Goal: Information Seeking & Learning: Find specific fact

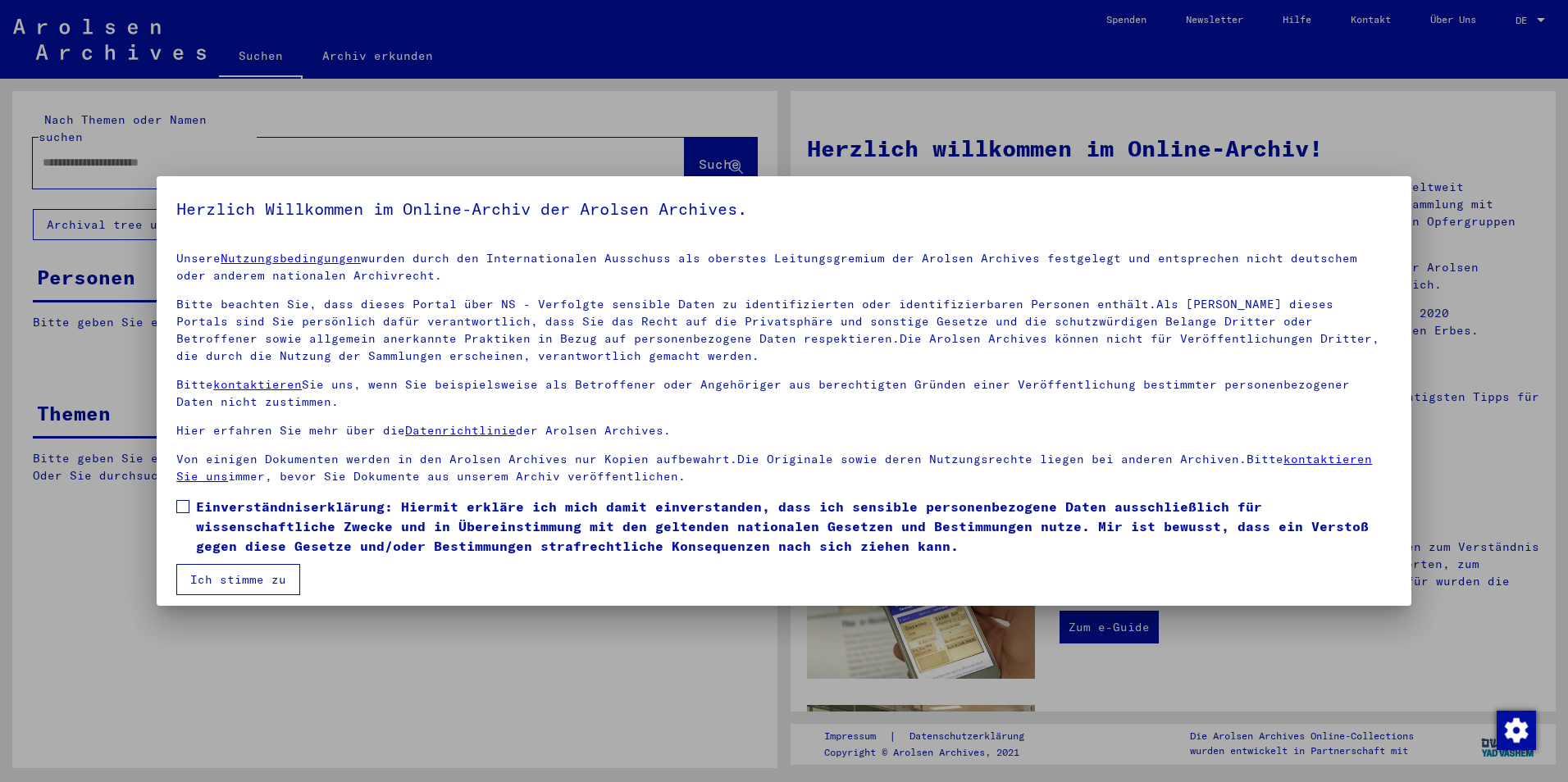
drag, startPoint x: 248, startPoint y: 501, endPoint x: 246, endPoint y: 530, distance: 29.1
click at [247, 527] on mat-dialog-content "Unsere Nutzungsbedingungen wurden durch den Internationalen Ausschuss als obers…" at bounding box center [784, 417] width 1255 height 356
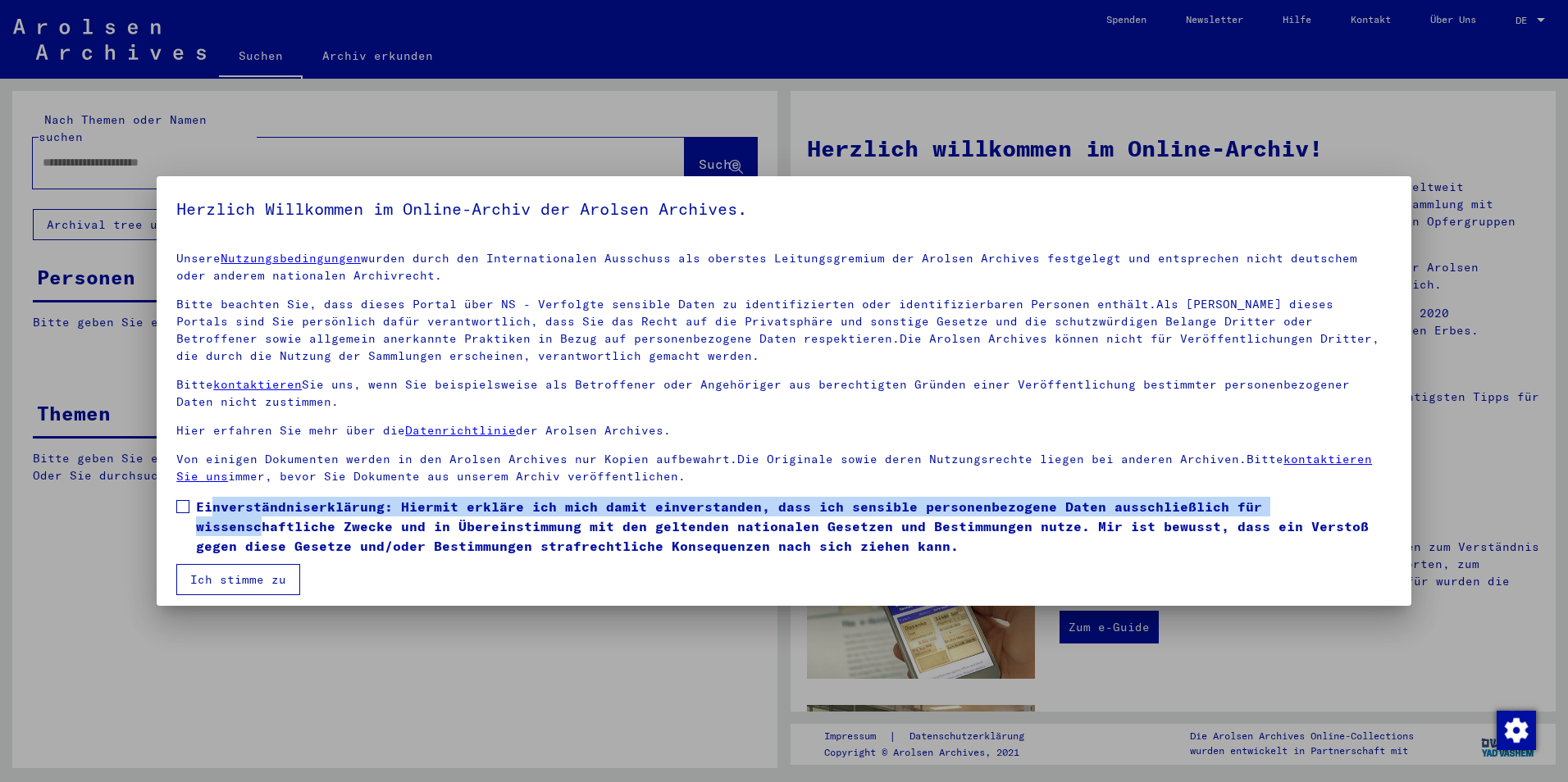
drag, startPoint x: 246, startPoint y: 530, endPoint x: 243, endPoint y: 566, distance: 36.1
click at [243, 566] on button "Ich stimme zu" at bounding box center [238, 579] width 124 height 32
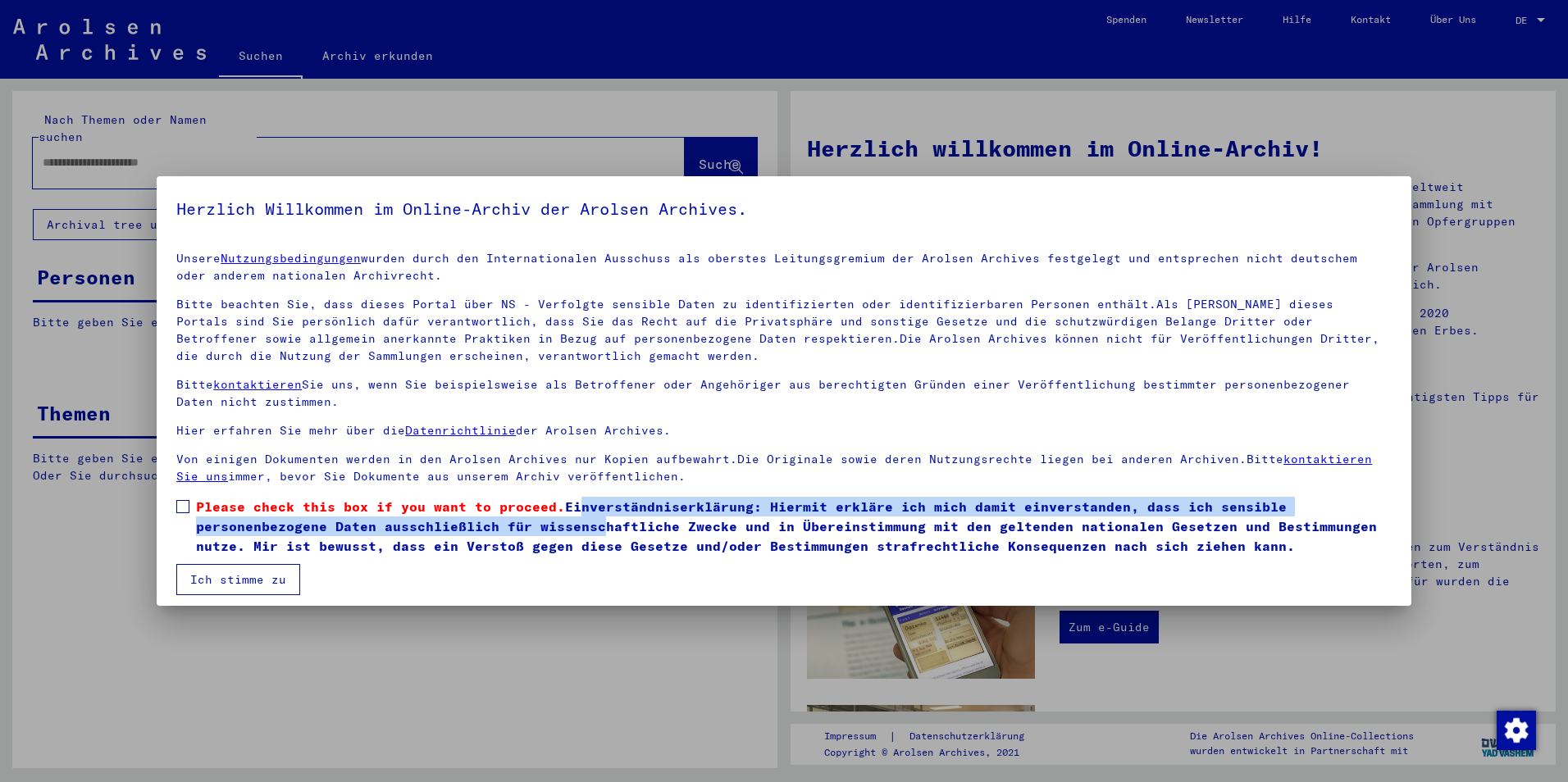
scroll to position [9, 0]
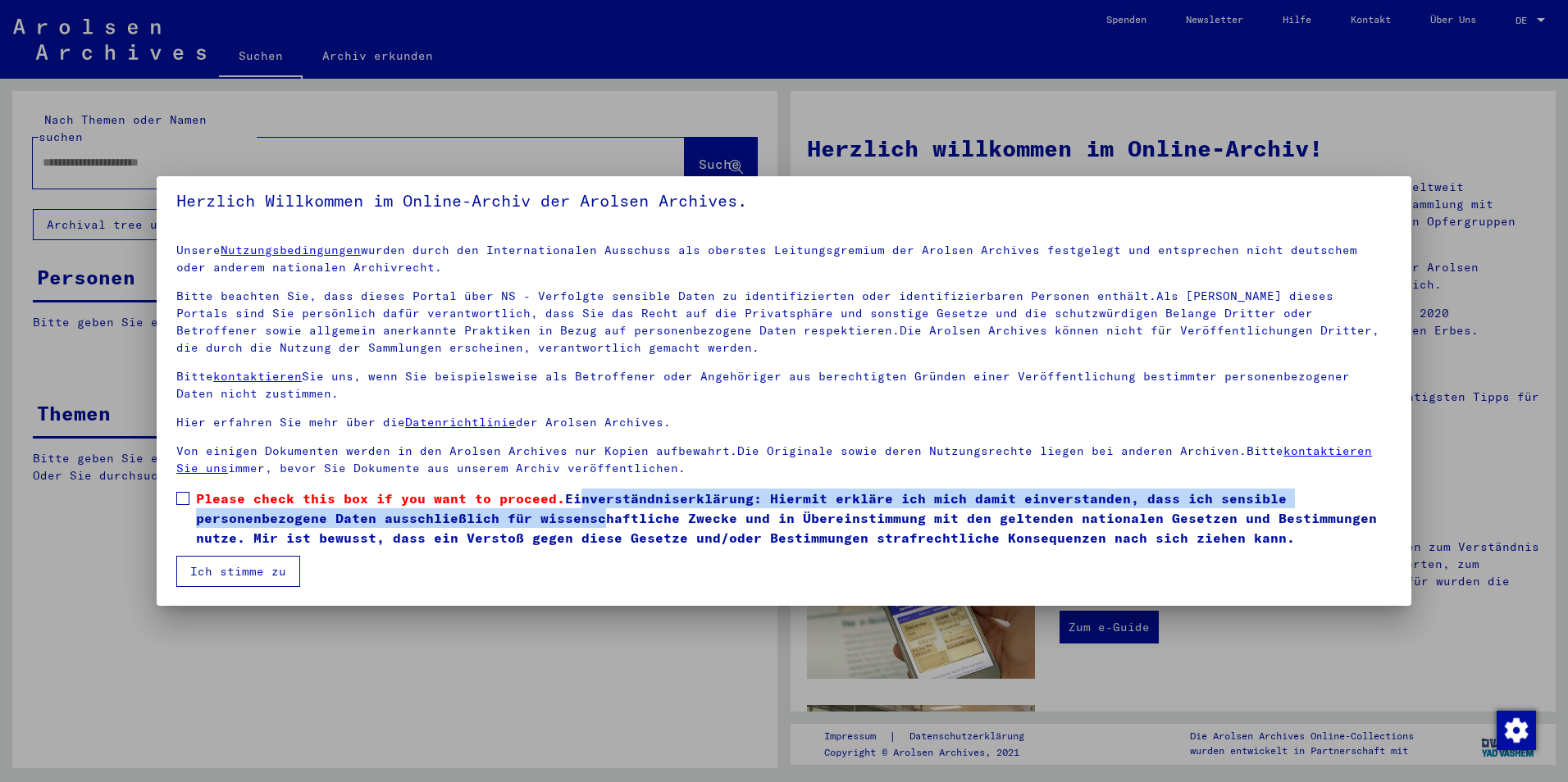
click at [241, 571] on button "Ich stimme zu" at bounding box center [238, 571] width 124 height 32
click at [217, 491] on span "Please check this box if you want to proceed. Einverständniserklärung: Hiermit …" at bounding box center [794, 518] width 1196 height 59
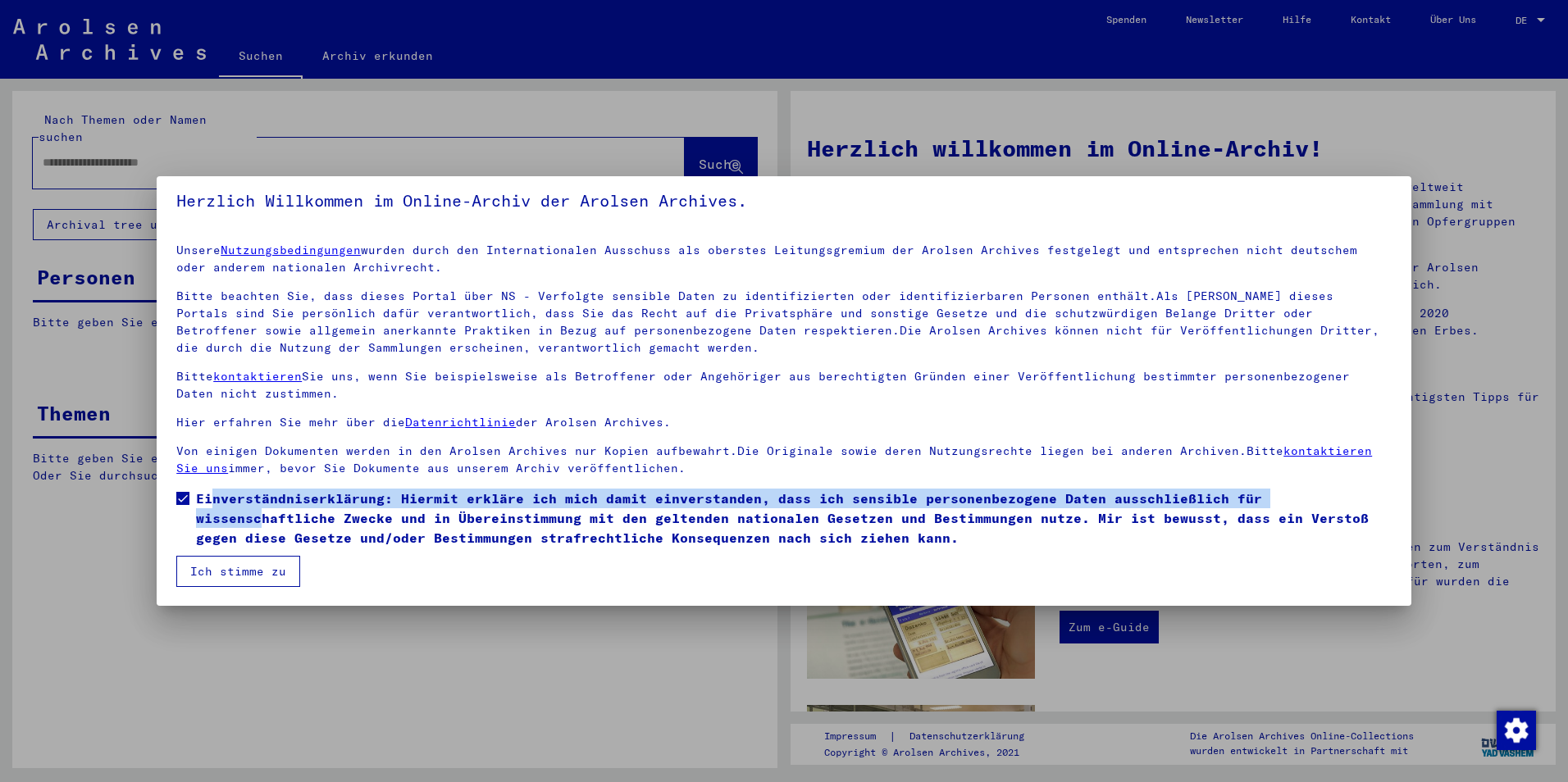
click at [226, 574] on button "Ich stimme zu" at bounding box center [238, 571] width 124 height 32
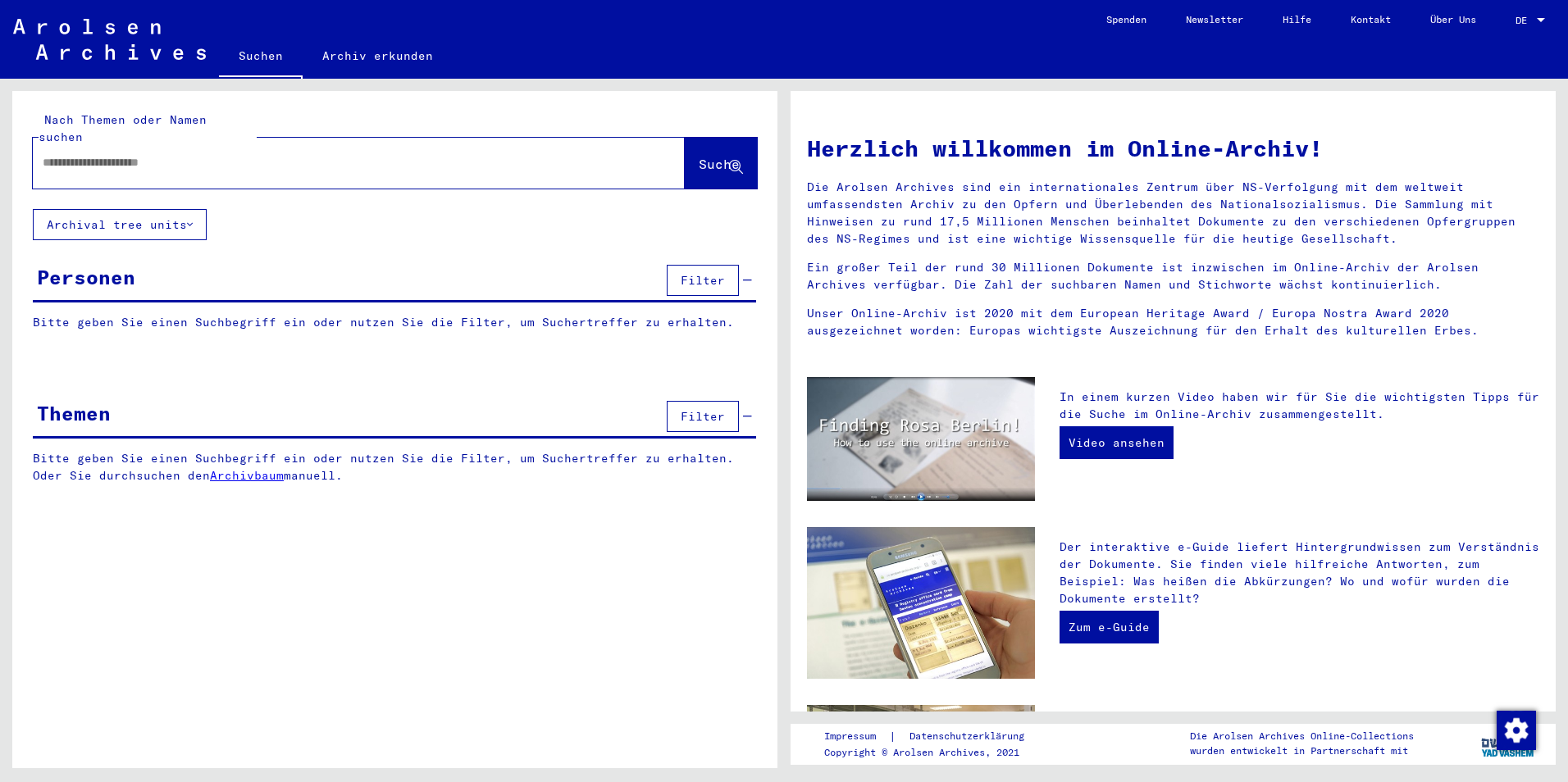
click at [141, 154] on input "text" at bounding box center [339, 163] width 593 height 17
type input "********"
click at [699, 156] on span "Suche" at bounding box center [719, 164] width 41 height 16
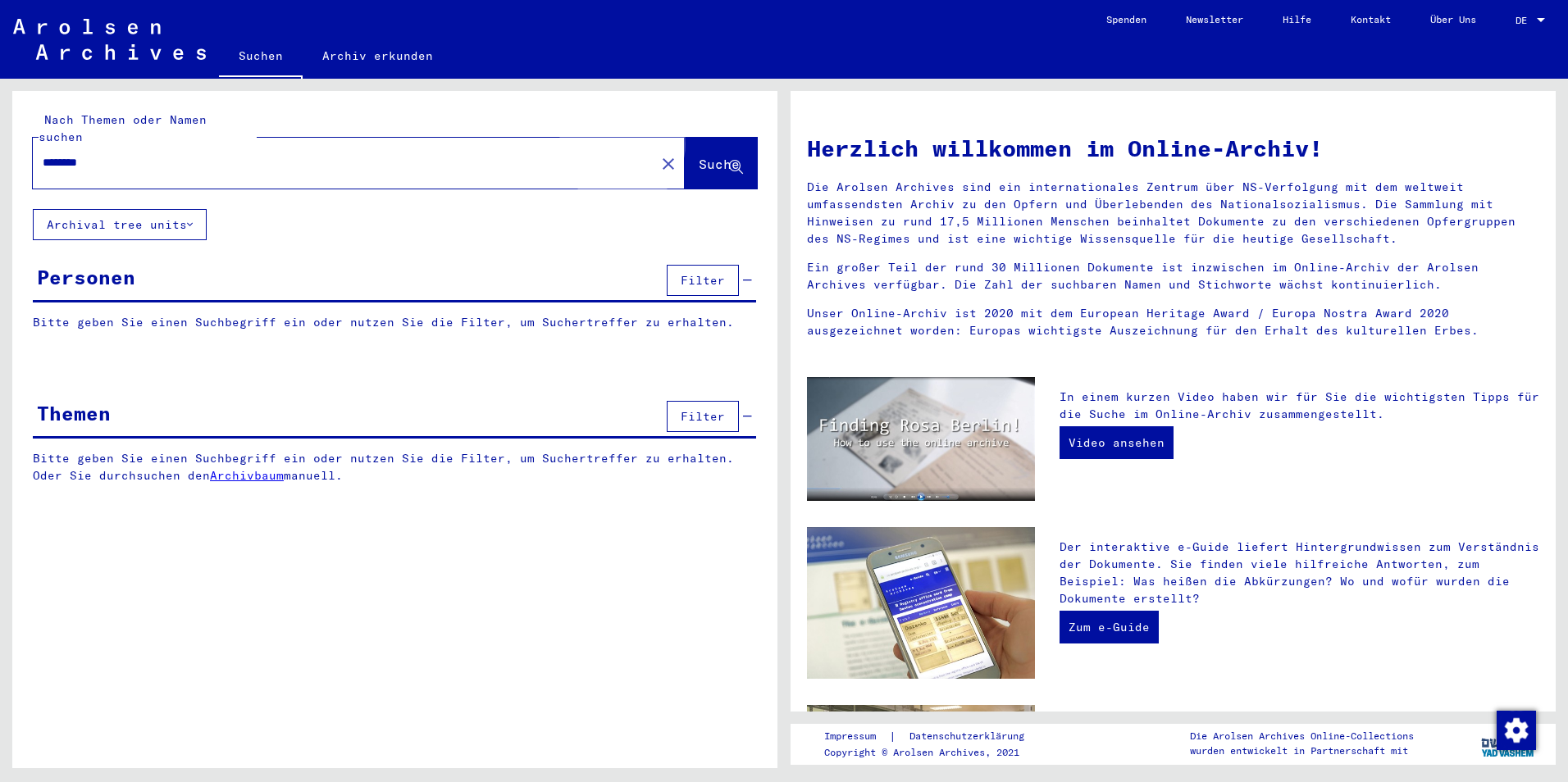
click at [699, 156] on span "Suche" at bounding box center [719, 164] width 41 height 16
drag, startPoint x: 681, startPoint y: 147, endPoint x: 740, endPoint y: 140, distance: 59.4
click at [699, 156] on span "Suche" at bounding box center [719, 164] width 41 height 16
click at [740, 157] on span "Suche" at bounding box center [721, 165] width 44 height 17
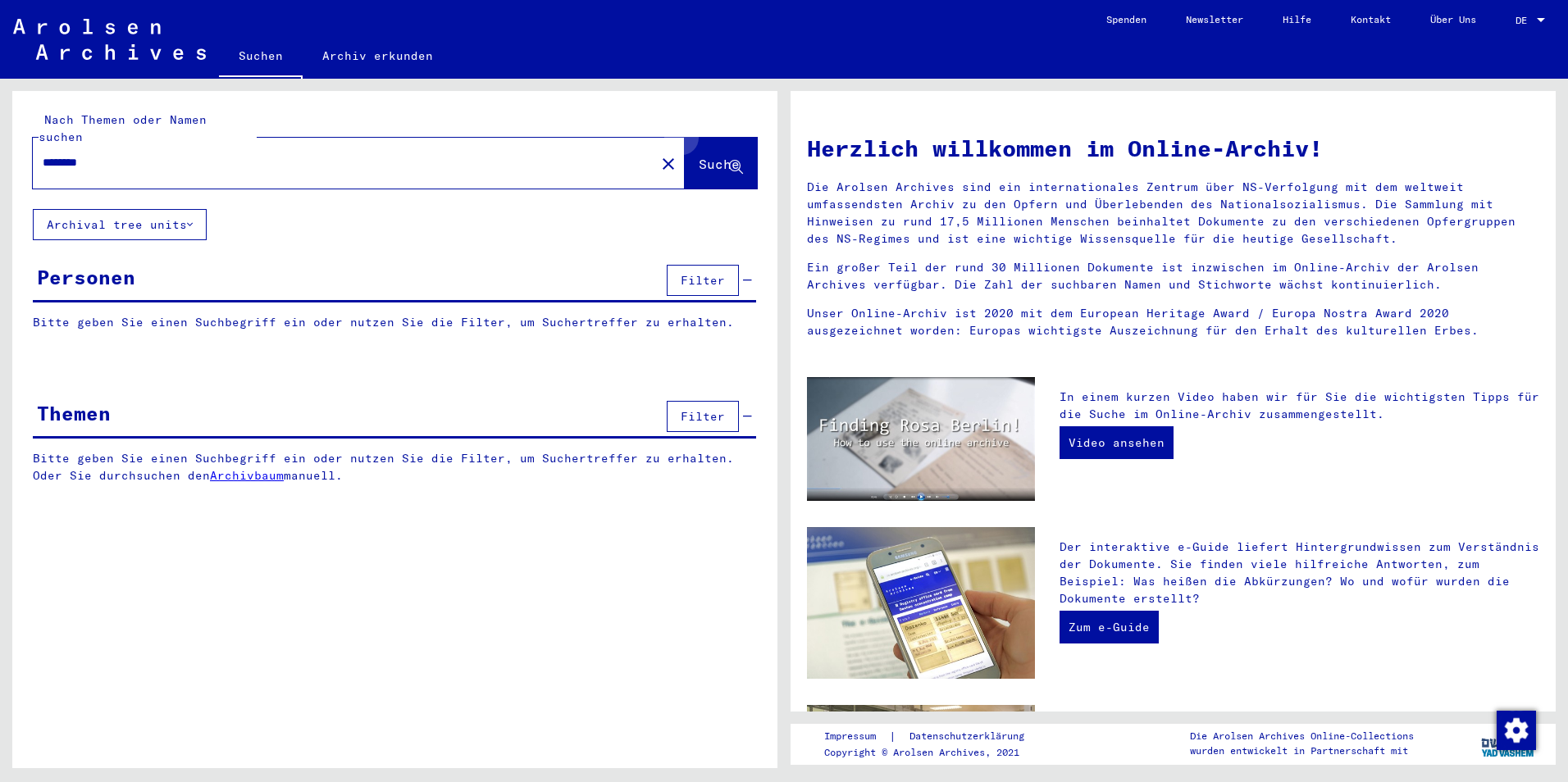
click at [740, 157] on span "Suche" at bounding box center [721, 165] width 44 height 17
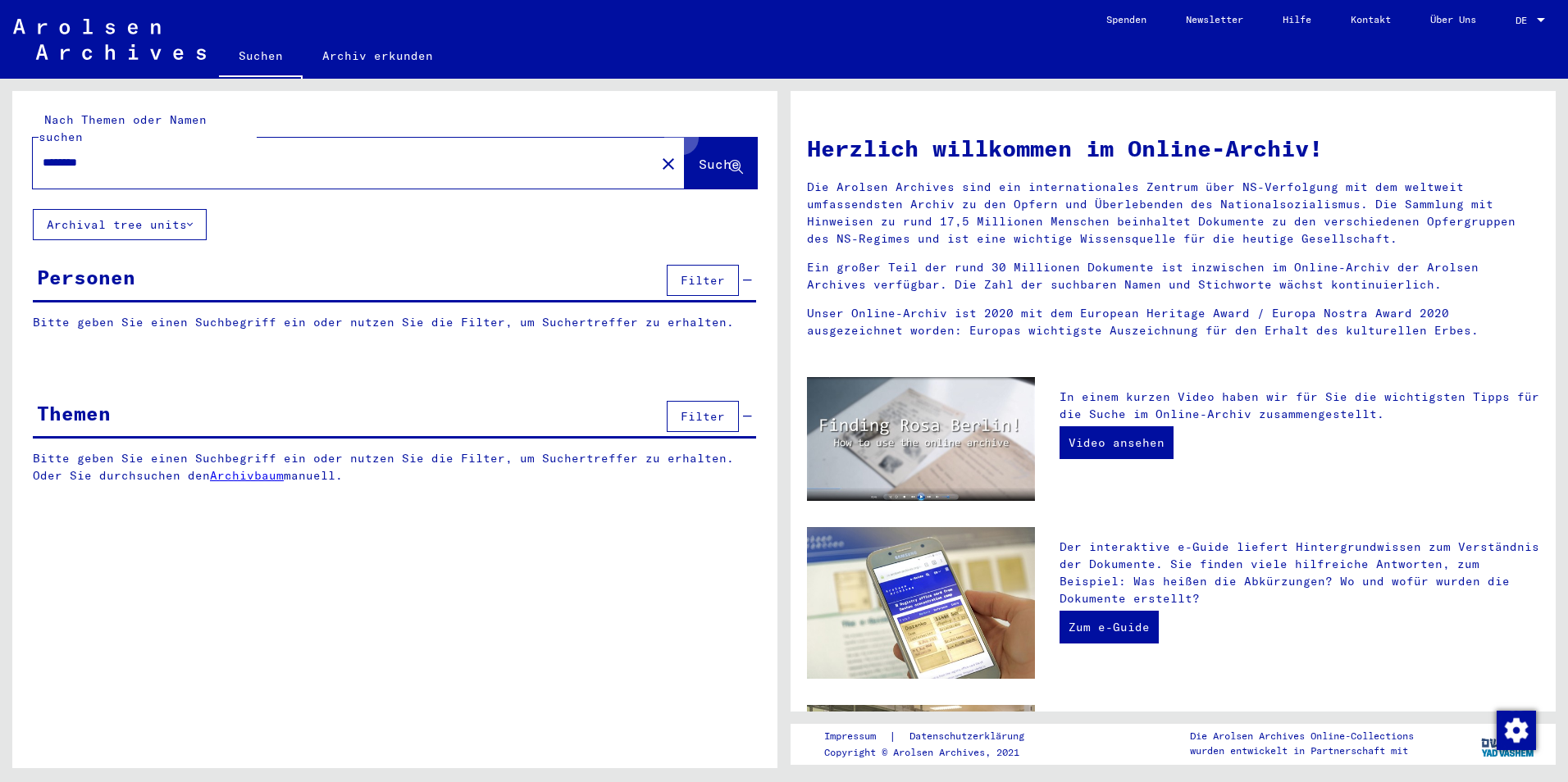
click at [740, 157] on span "Suche" at bounding box center [721, 165] width 44 height 17
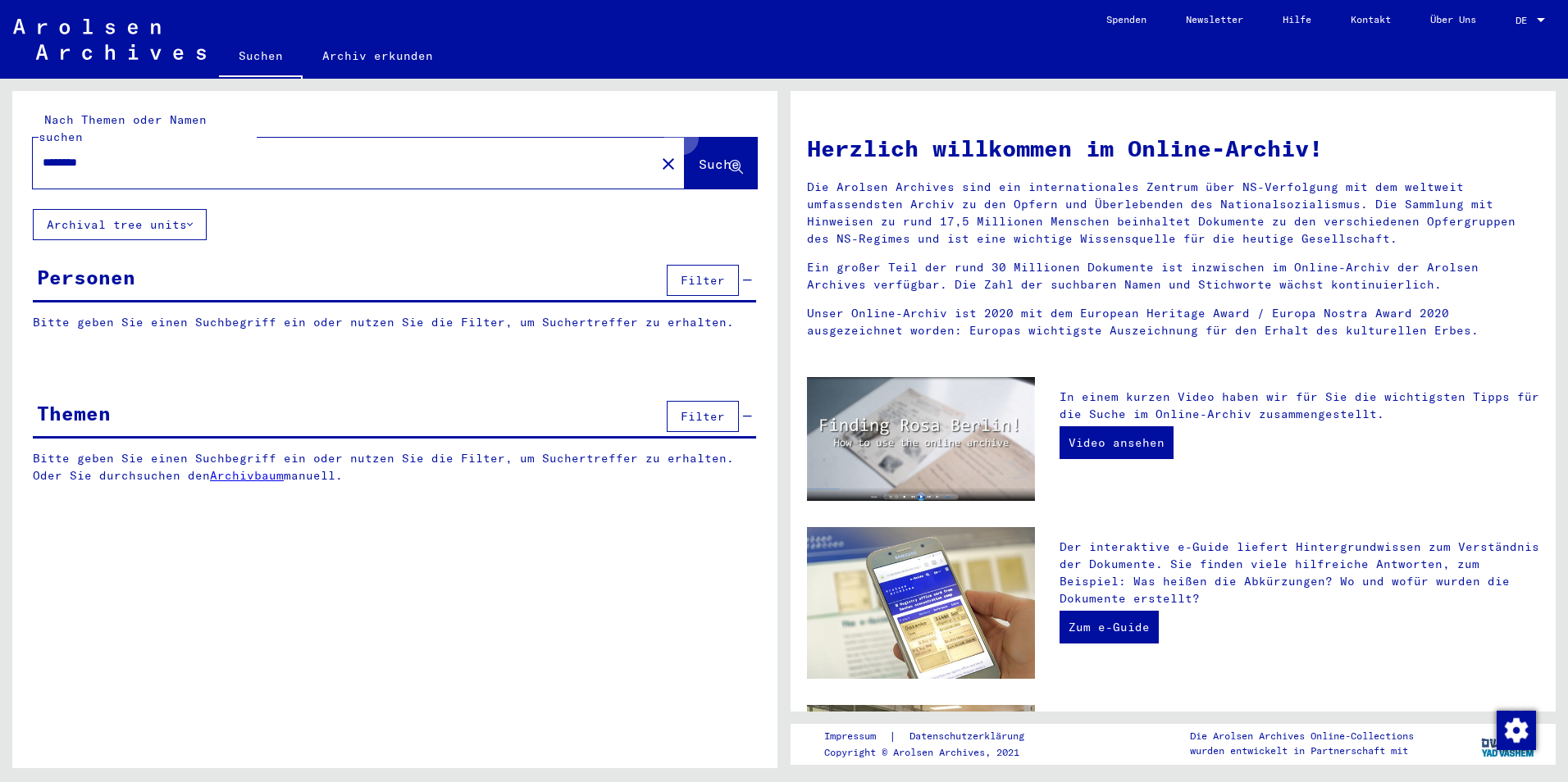
click at [740, 157] on span "Suche" at bounding box center [721, 165] width 44 height 17
drag, startPoint x: 740, startPoint y: 140, endPoint x: 711, endPoint y: 148, distance: 30.1
click at [737, 157] on span "Suche" at bounding box center [721, 165] width 44 height 17
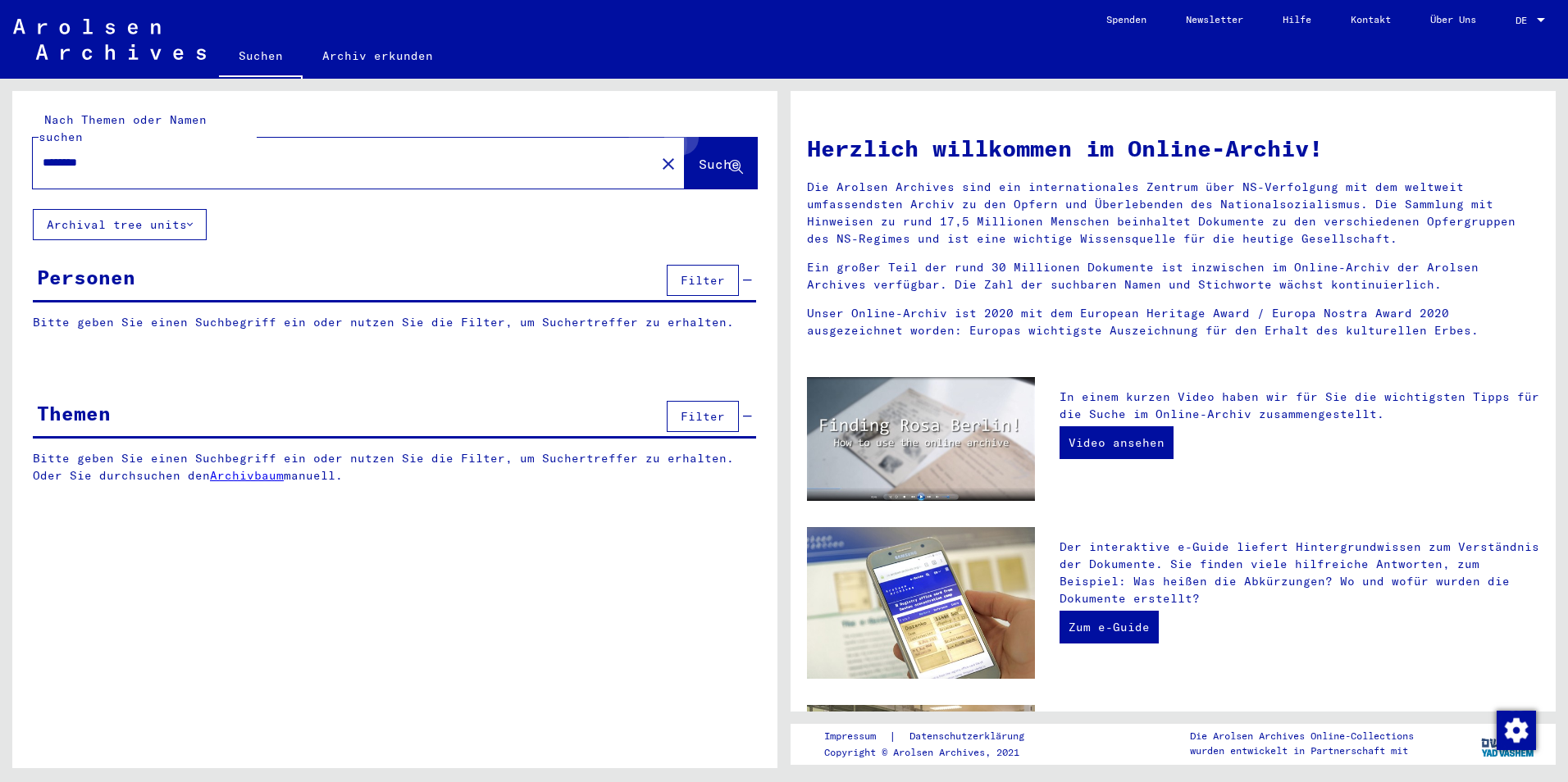
click at [708, 156] on span "Suche" at bounding box center [719, 164] width 41 height 16
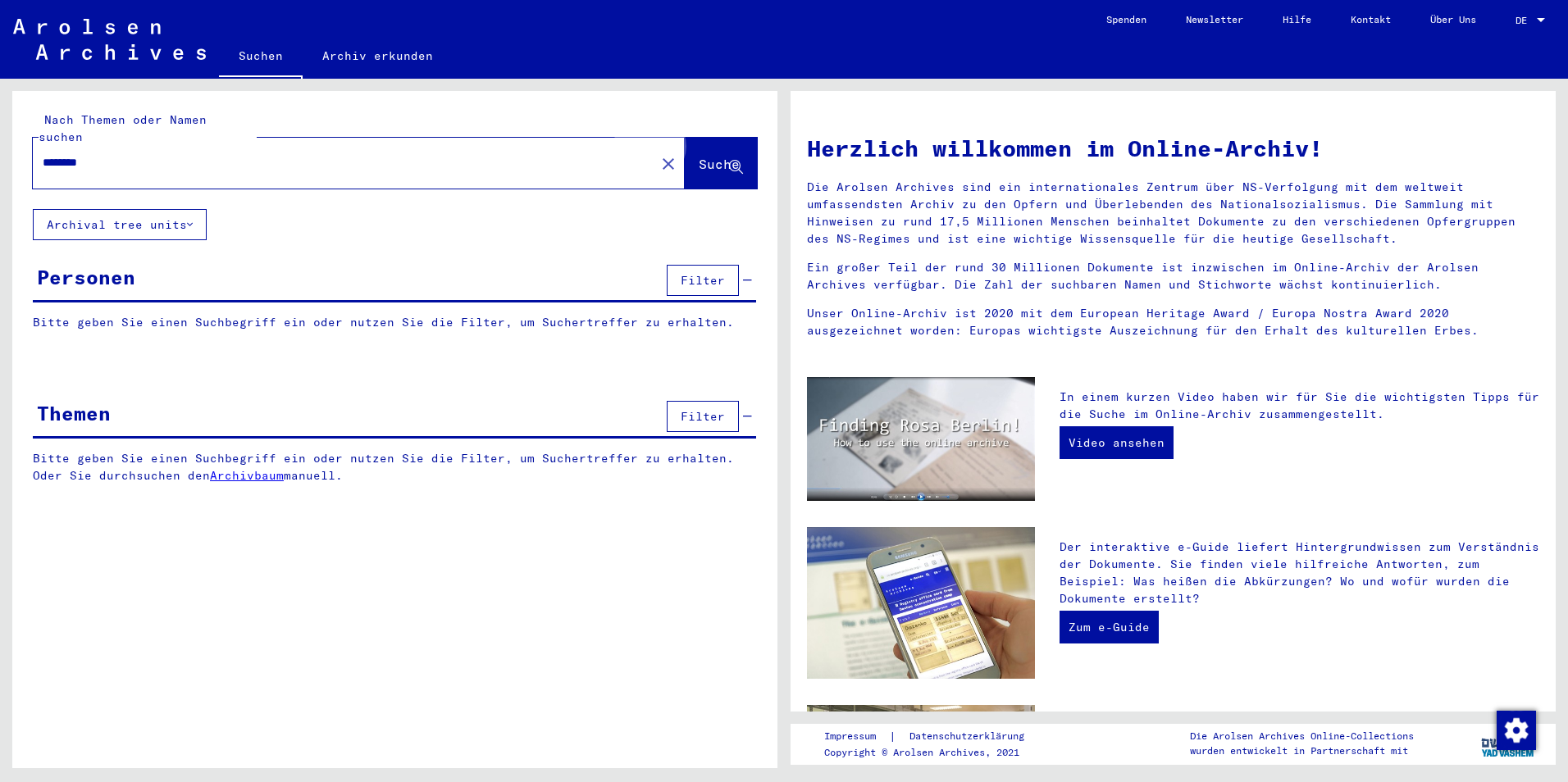
click at [708, 156] on span "Suche" at bounding box center [719, 164] width 41 height 16
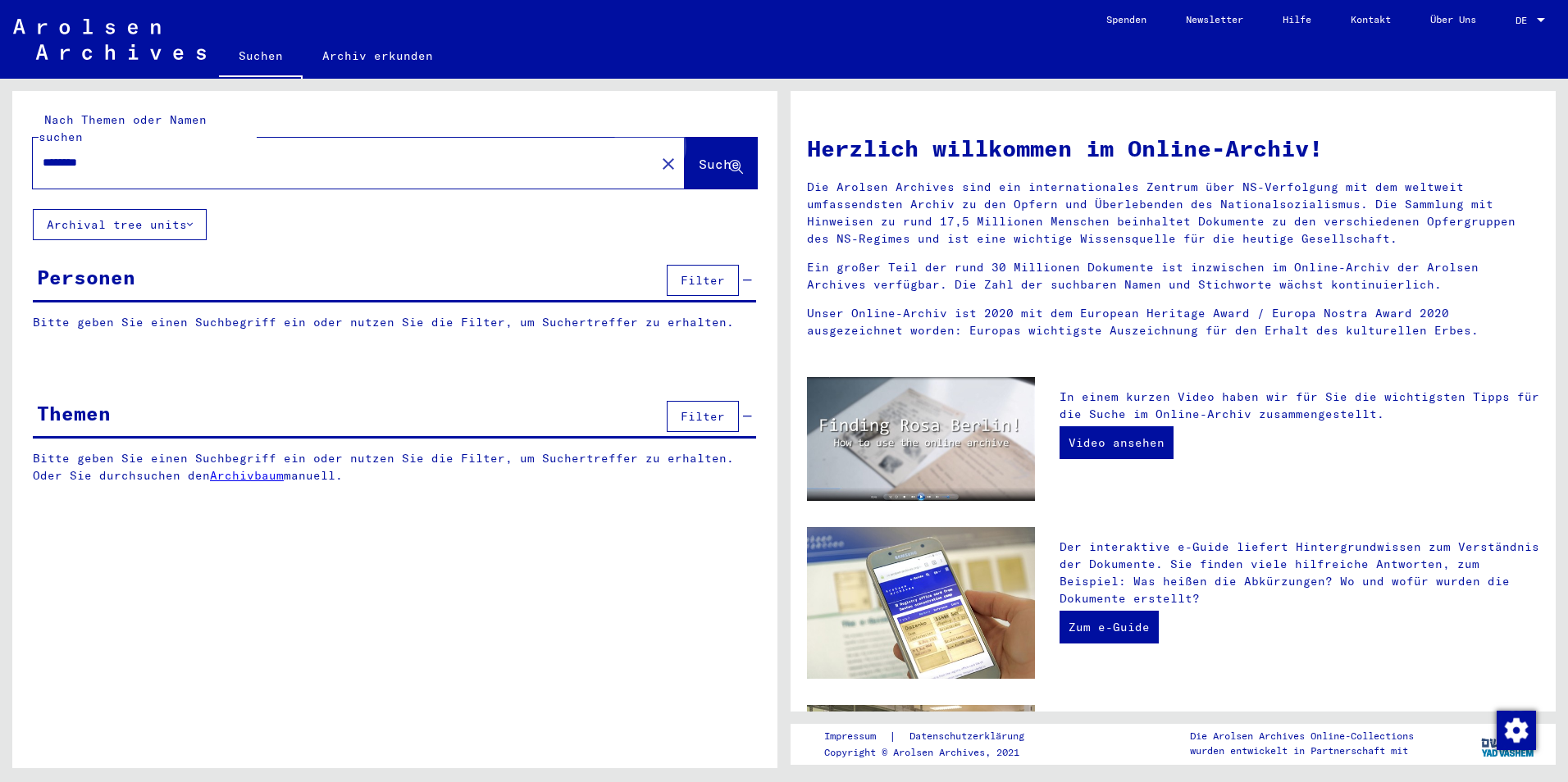
click at [708, 156] on span "Suche" at bounding box center [719, 164] width 41 height 16
